Goal: Task Accomplishment & Management: Complete application form

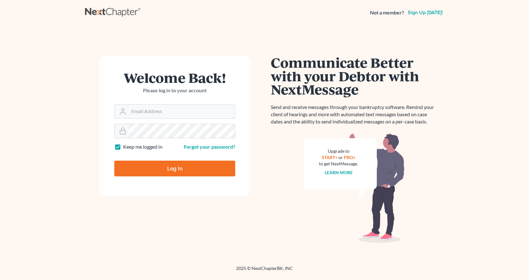
type input "[EMAIL_ADDRESS][DOMAIN_NAME]"
click at [199, 165] on input "Log In" at bounding box center [174, 169] width 121 height 16
type input "Thinking..."
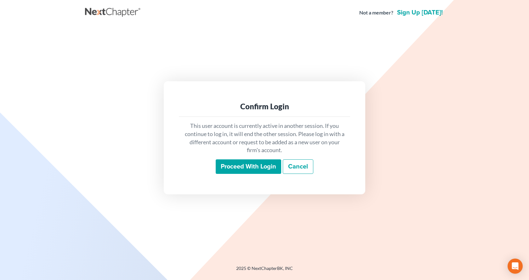
click at [252, 168] on input "Proceed with login" at bounding box center [248, 166] width 65 height 14
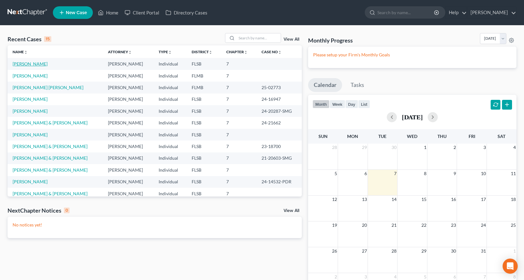
click at [23, 64] on link "Suquino, Walter" at bounding box center [30, 63] width 35 height 5
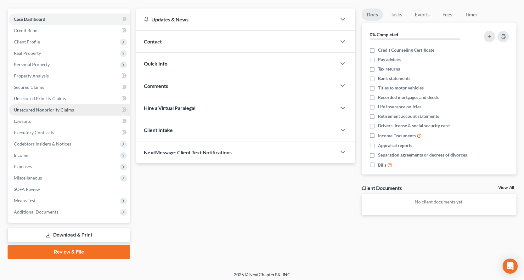
scroll to position [55, 0]
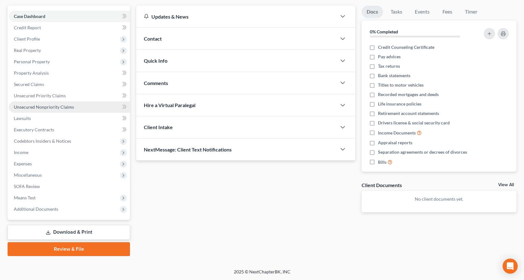
click at [51, 109] on span "Unsecured Nonpriority Claims" at bounding box center [44, 106] width 60 height 5
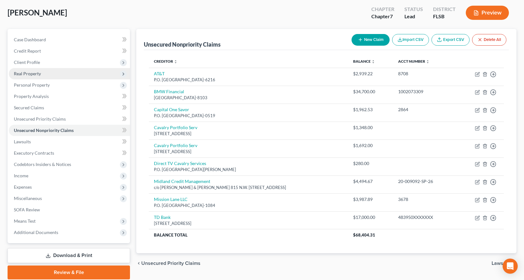
scroll to position [55, 0]
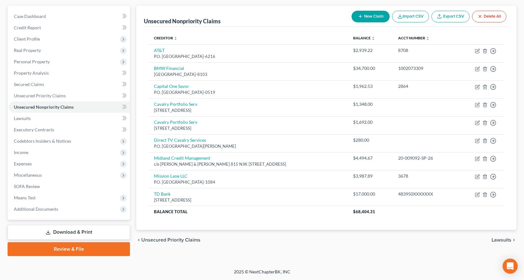
click at [89, 229] on link "Download & Print" at bounding box center [69, 232] width 122 height 15
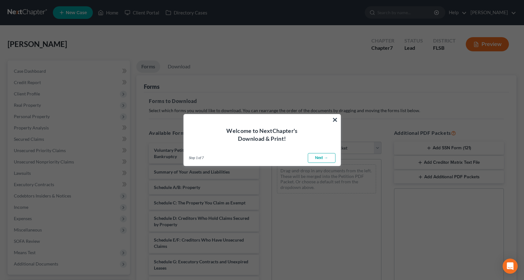
click at [314, 159] on link "Next →" at bounding box center [322, 158] width 28 height 10
select select "0"
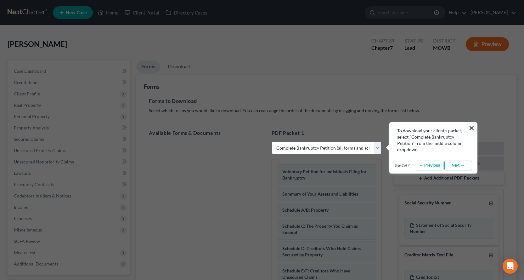
click at [463, 164] on link "Next →" at bounding box center [458, 166] width 28 height 10
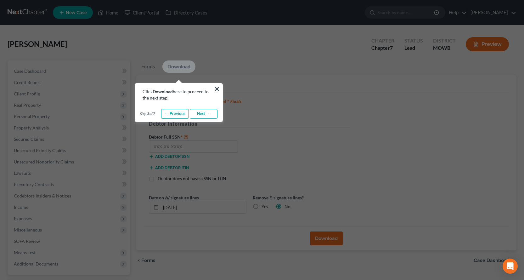
click at [170, 114] on link "← Previous" at bounding box center [175, 114] width 28 height 10
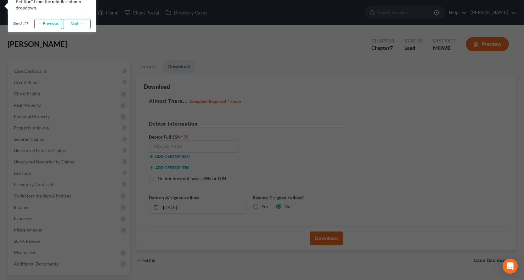
click at [51, 24] on link "← Previous" at bounding box center [48, 24] width 28 height 10
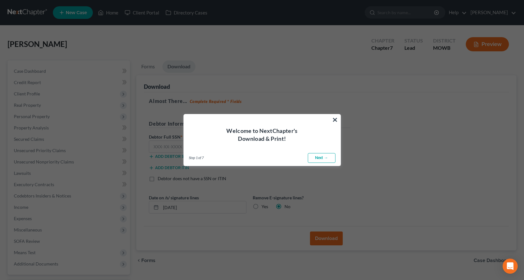
click at [312, 155] on link "Next →" at bounding box center [322, 158] width 28 height 10
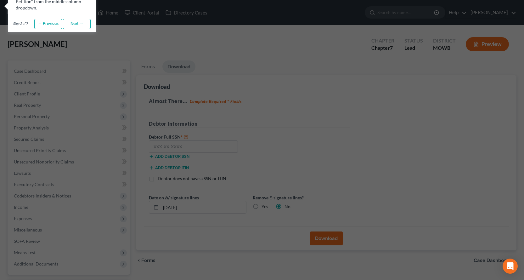
click at [75, 27] on link "Next →" at bounding box center [77, 24] width 28 height 10
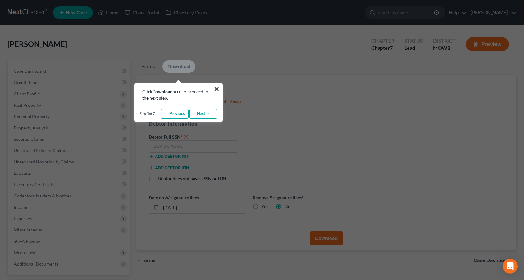
click at [216, 88] on button "×" at bounding box center [217, 89] width 6 height 10
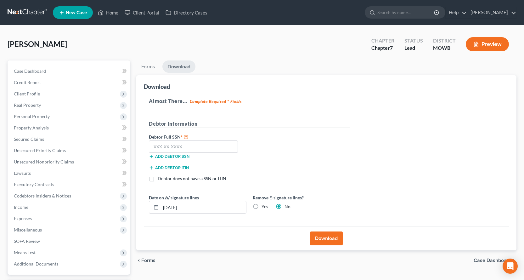
click at [477, 48] on button "Preview" at bounding box center [487, 44] width 43 height 14
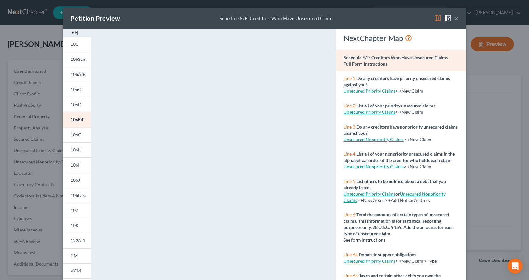
click at [356, 59] on strong "Schedule E/F: Creditors Who Have Unsecured Claims - Full Form Instructions" at bounding box center [396, 61] width 107 height 12
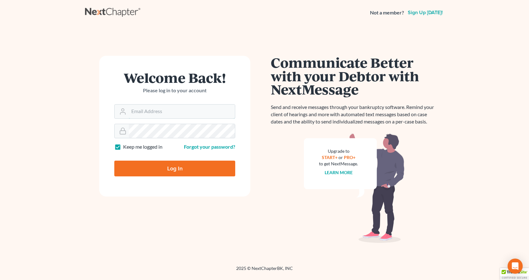
type input "csantoslaw@hotmail.com"
click at [180, 171] on input "Log In" at bounding box center [174, 169] width 121 height 16
type input "Thinking..."
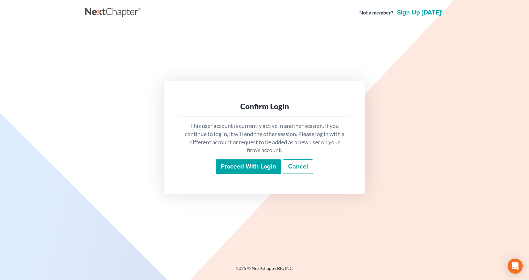
click at [250, 169] on input "Proceed with login" at bounding box center [248, 166] width 65 height 14
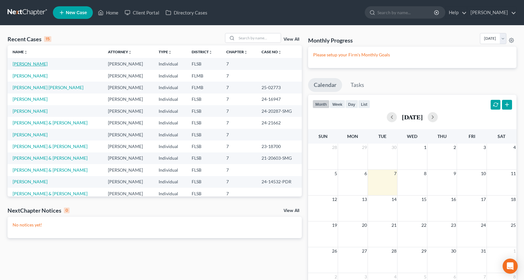
click at [29, 64] on link "[PERSON_NAME]" at bounding box center [30, 63] width 35 height 5
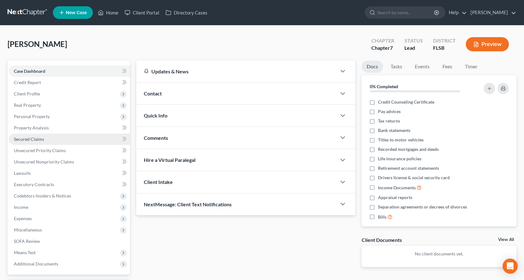
click at [63, 139] on link "Secured Claims" at bounding box center [69, 138] width 121 height 11
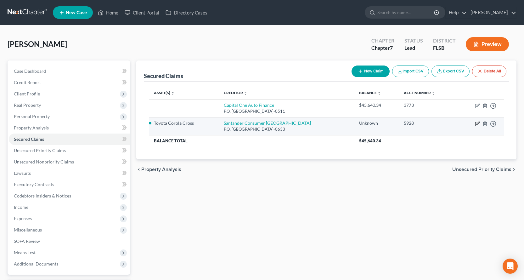
click at [478, 123] on icon "button" at bounding box center [478, 123] width 3 height 3
select select "45"
select select "0"
select select "3"
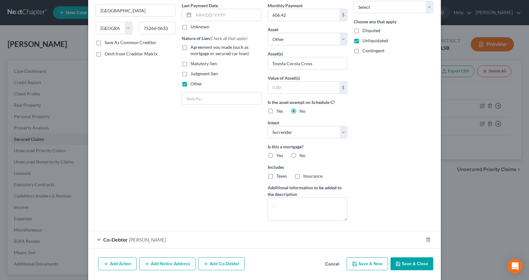
scroll to position [94, 0]
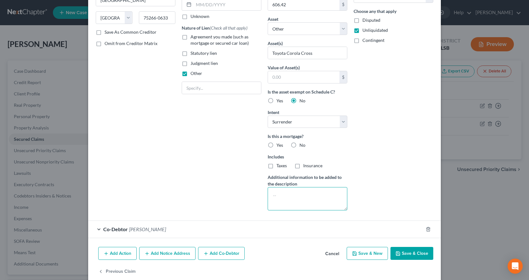
click at [270, 194] on textarea at bounding box center [308, 198] width 80 height 23
click at [277, 194] on textarea at bounding box center [308, 198] width 80 height 23
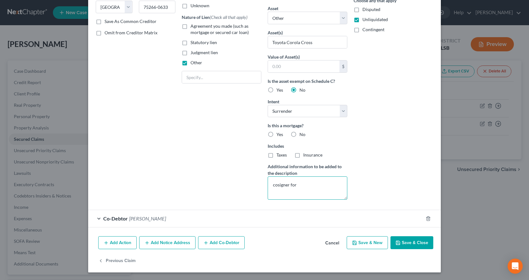
type textarea "cosigner for"
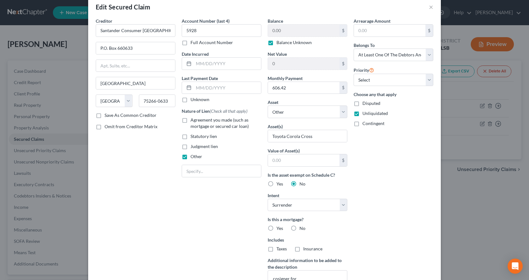
scroll to position [0, 0]
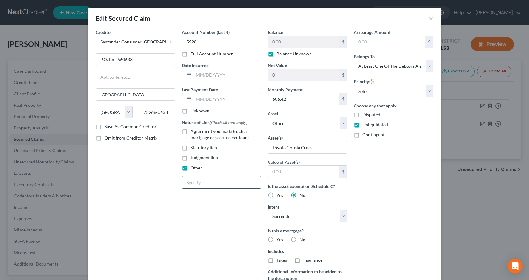
click at [193, 185] on input "text" at bounding box center [221, 182] width 79 height 12
type input "Debtor is a cosigner on the vehicle"
click at [190, 112] on label "Unknown" at bounding box center [199, 111] width 19 height 6
click at [193, 112] on input "Unknown" at bounding box center [195, 110] width 4 height 4
checkbox input "true"
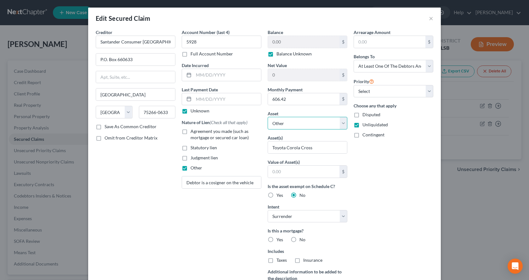
click at [341, 124] on select "Select Other Multiple Assets" at bounding box center [308, 123] width 80 height 13
click at [414, 210] on div "Arrearage Amount $ Belongs To * Select Debtor 1 Only Debtor 2 Only Debtor 1 And…" at bounding box center [393, 169] width 86 height 281
click at [299, 241] on label "No" at bounding box center [302, 239] width 6 height 6
click at [302, 240] on input "No" at bounding box center [304, 238] width 4 height 4
radio input "true"
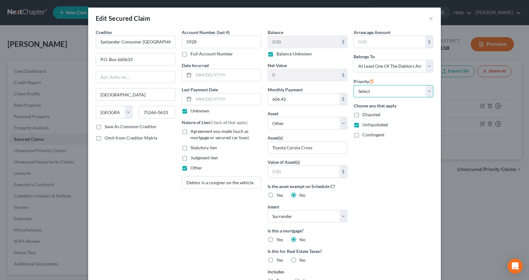
click at [427, 94] on select "Select 1st 2nd 3rd 4th 5th 6th 7th 8th 9th 10th 11th 12th 13th 14th 15th 16th 1…" at bounding box center [393, 91] width 80 height 13
click at [458, 108] on div "Edit Secured Claim × Creditor * [GEOGRAPHIC_DATA] Consumer [GEOGRAPHIC_DATA] P.…" at bounding box center [264, 140] width 529 height 280
click at [344, 219] on select "Select Surrender Redeem Reaffirm Avoid Other" at bounding box center [308, 216] width 80 height 13
select select "4"
click at [268, 210] on select "Select Surrender Redeem Reaffirm Avoid Other" at bounding box center [308, 216] width 80 height 13
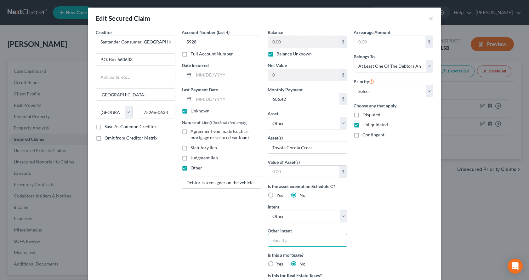
click at [283, 243] on input "text" at bounding box center [308, 240] width 80 height 13
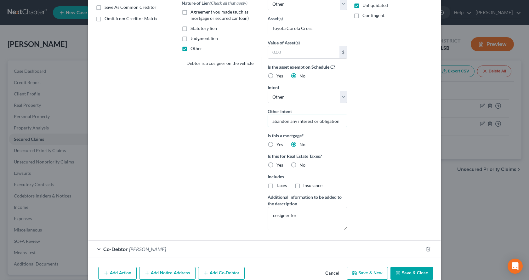
scroll to position [126, 0]
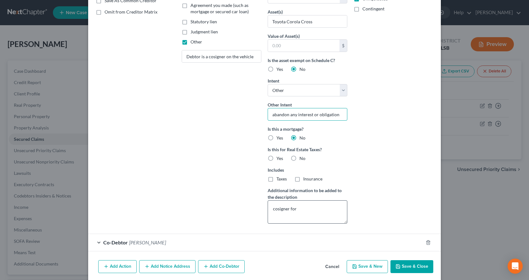
type input "abandon any interest or obligation"
drag, startPoint x: 293, startPoint y: 207, endPoint x: 233, endPoint y: 205, distance: 59.5
click at [233, 205] on div "Creditor * Santander Consumer USA P.O. Box 660633 [GEOGRAPHIC_DATA][US_STATE] A…" at bounding box center [265, 65] width 344 height 325
click at [405, 267] on button "Save & Close" at bounding box center [411, 266] width 43 height 13
select select
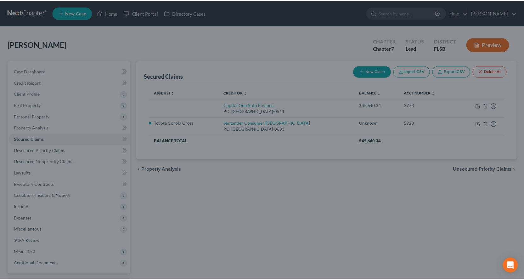
scroll to position [0, 0]
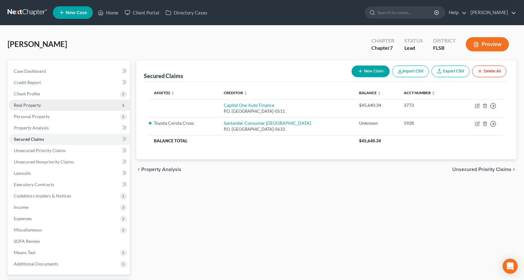
click at [68, 105] on span "Real Property" at bounding box center [69, 104] width 121 height 11
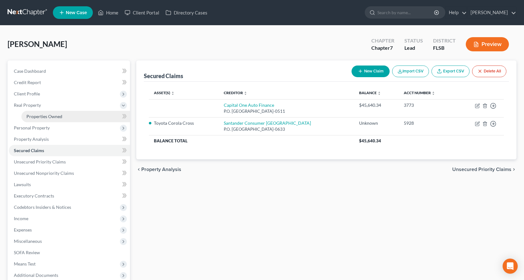
click at [57, 116] on span "Properties Owned" at bounding box center [44, 116] width 36 height 5
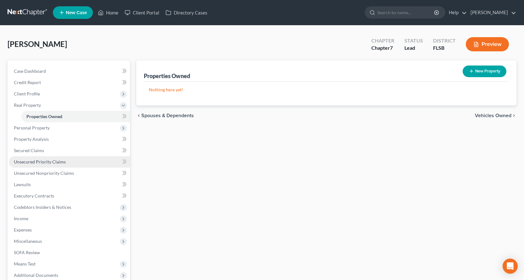
click at [55, 161] on span "Unsecured Priority Claims" at bounding box center [40, 161] width 52 height 5
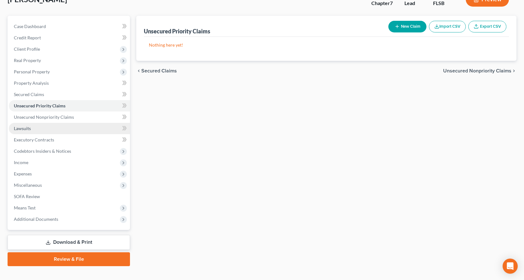
scroll to position [55, 0]
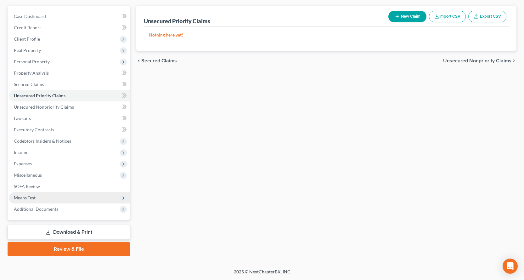
click at [40, 197] on span "Means Test" at bounding box center [69, 197] width 121 height 11
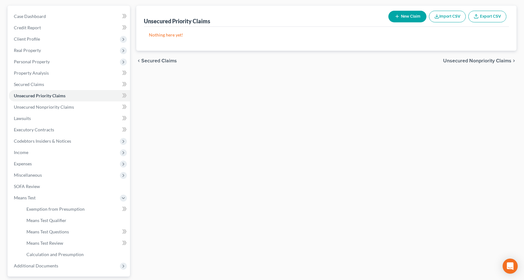
click at [192, 172] on div "Unsecured Priority Claims New Claim Import CSV Export CSV Nothing here yet! Pre…" at bounding box center [326, 159] width 387 height 307
